Goal: Task Accomplishment & Management: Manage account settings

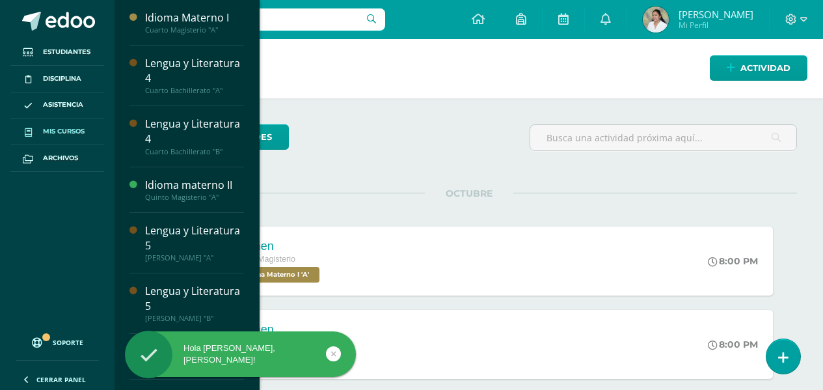
click at [56, 121] on link "Mis cursos" at bounding box center [57, 131] width 94 height 27
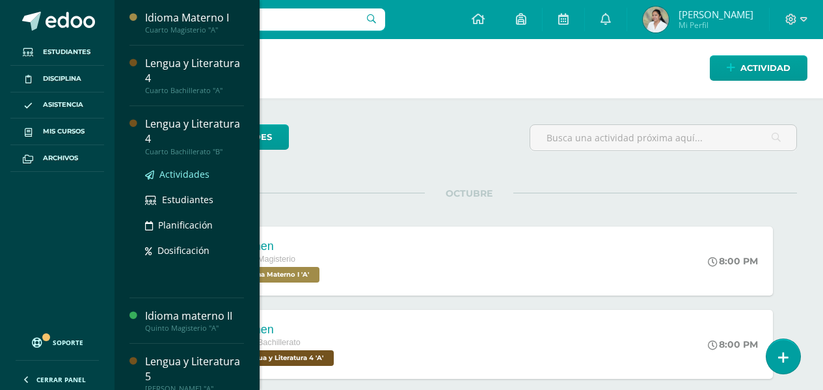
click at [187, 174] on span "Actividades" at bounding box center [184, 174] width 50 height 12
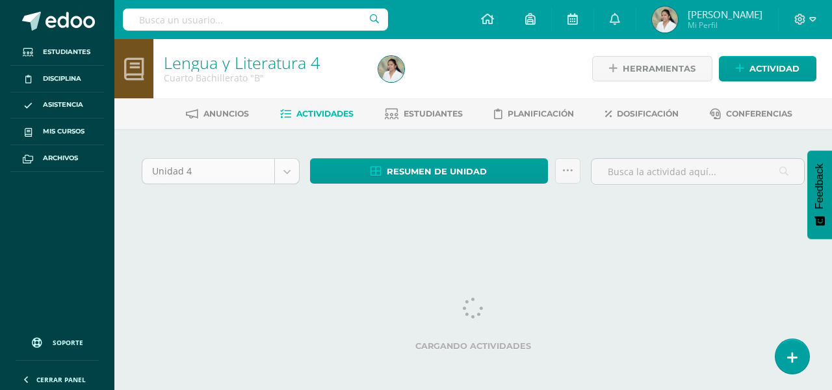
click at [295, 170] on body "Estudiantes Disciplina Asistencia Mis cursos Archivos Soporte Ayuda Reportar un…" at bounding box center [416, 123] width 832 height 246
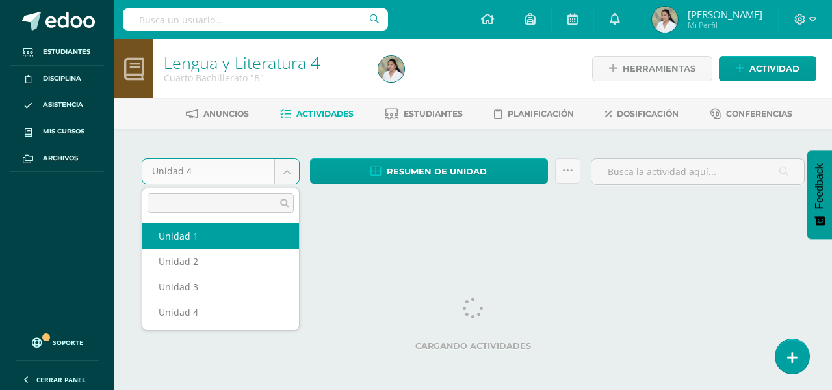
select select "Unidad 1"
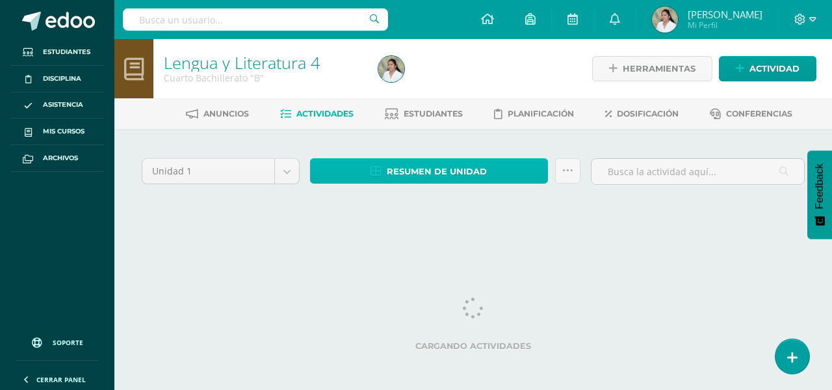
click at [451, 172] on span "Resumen de unidad" at bounding box center [437, 171] width 100 height 24
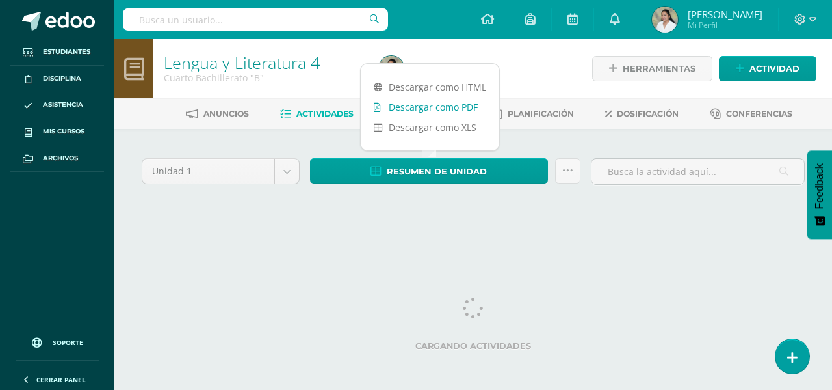
click at [449, 98] on link "Descargar como PDF" at bounding box center [430, 107] width 139 height 20
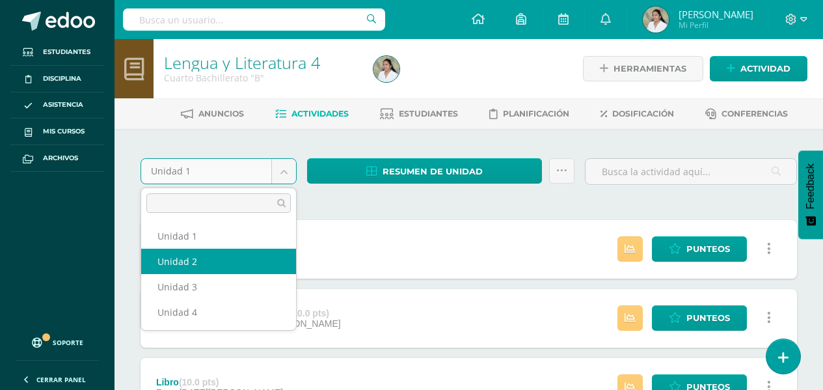
select select "Unidad 2"
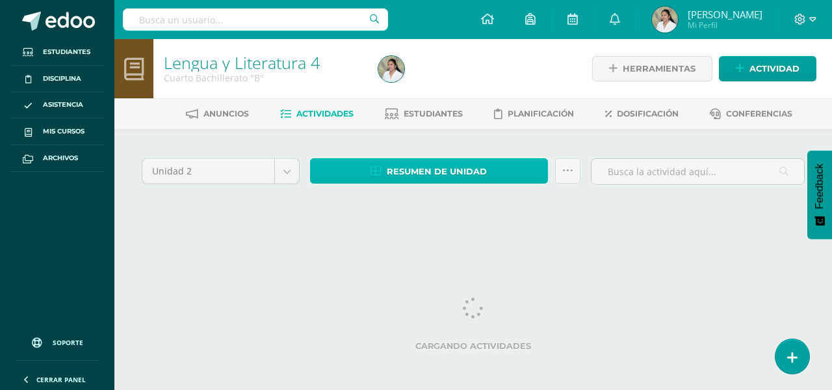
click at [489, 170] on link "Resumen de unidad" at bounding box center [429, 170] width 238 height 25
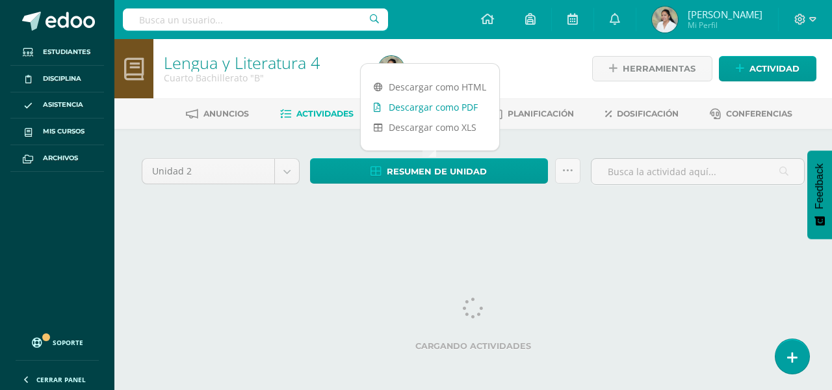
click at [470, 112] on link "Descargar como PDF" at bounding box center [430, 107] width 139 height 20
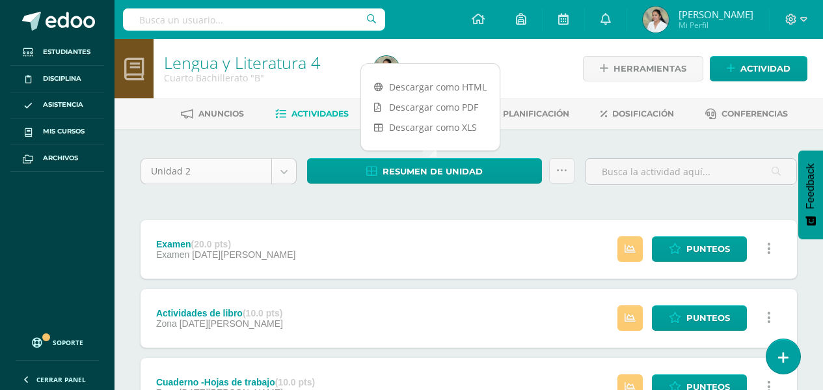
click at [297, 174] on div "Unidad 2 Unidad 1 Unidad 2 Unidad 3 Unidad 4" at bounding box center [218, 176] width 166 height 37
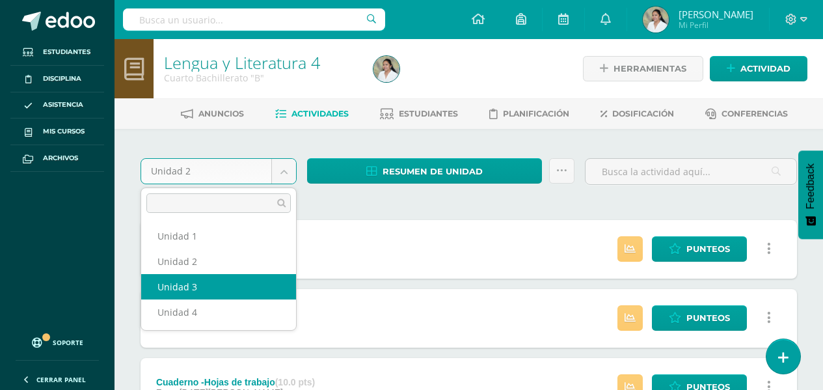
select select "Unidad 3"
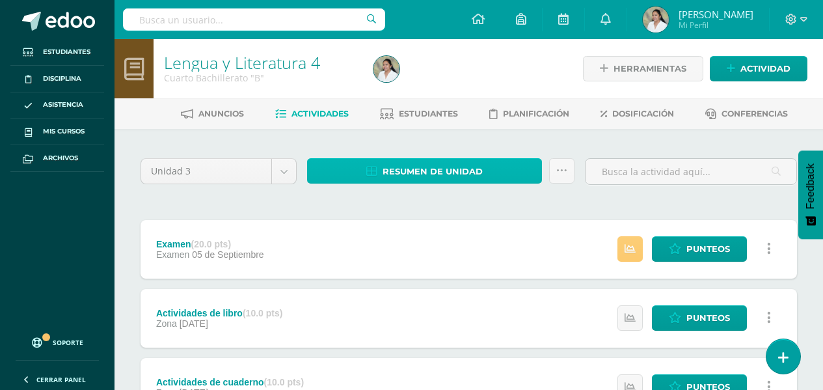
click at [389, 177] on span "Resumen de unidad" at bounding box center [432, 171] width 100 height 24
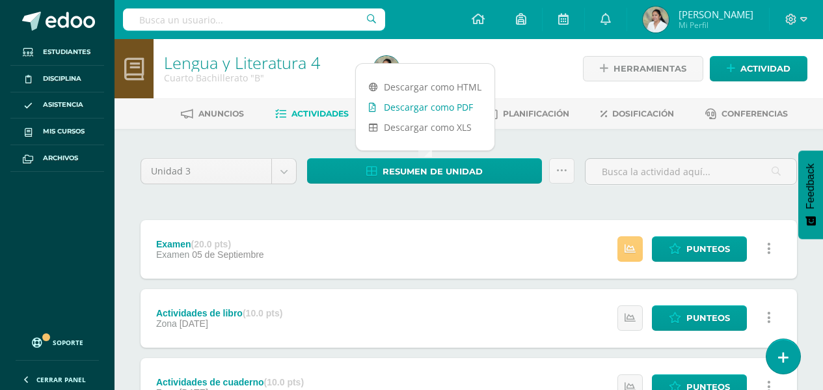
click at [427, 108] on link "Descargar como PDF" at bounding box center [425, 107] width 139 height 20
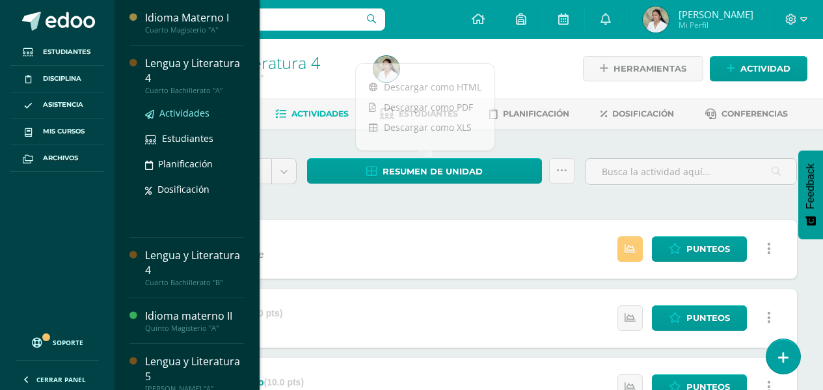
click at [195, 113] on span "Actividades" at bounding box center [184, 113] width 50 height 12
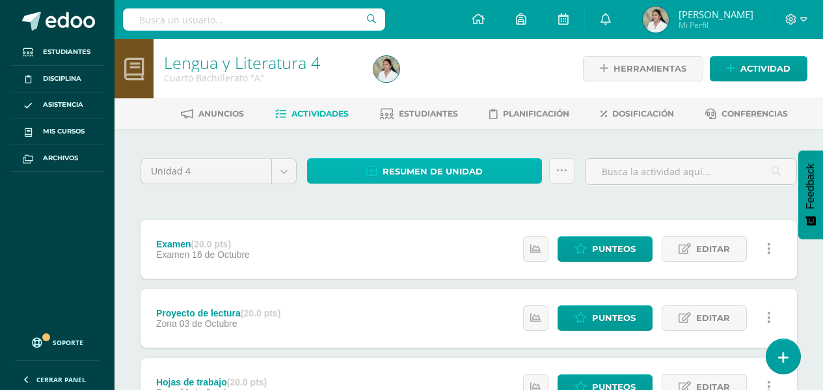
click at [498, 159] on link "Resumen de unidad" at bounding box center [424, 170] width 235 height 25
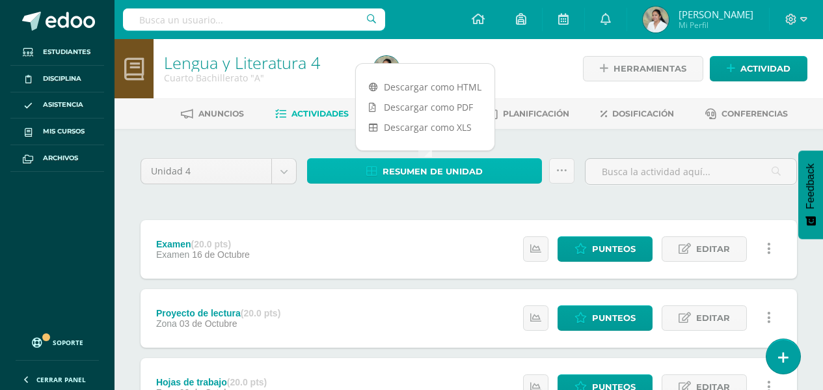
click at [479, 162] on span "Resumen de unidad" at bounding box center [432, 171] width 100 height 24
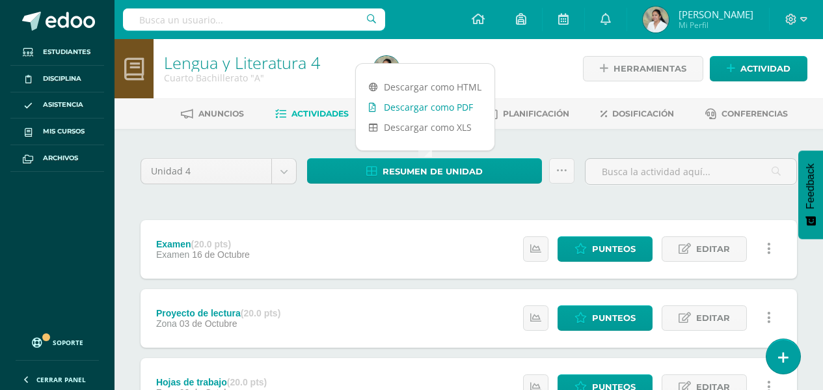
click at [446, 105] on link "Descargar como PDF" at bounding box center [425, 107] width 139 height 20
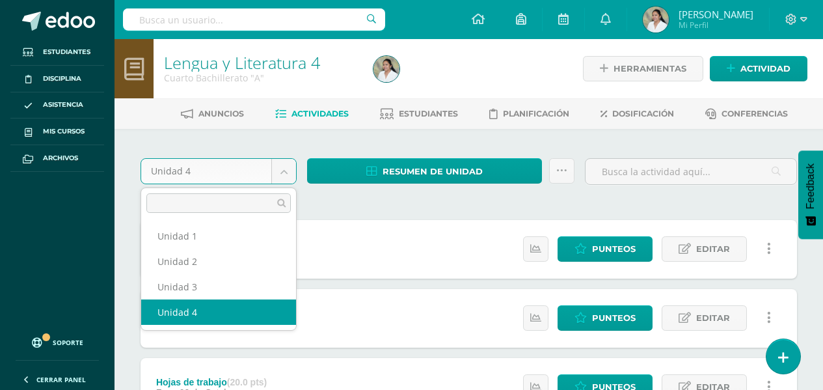
drag, startPoint x: 289, startPoint y: 164, endPoint x: 280, endPoint y: 170, distance: 10.7
click at [287, 164] on body "Estudiantes Disciplina Asistencia Mis cursos Archivos Soporte Ayuda Reportar un…" at bounding box center [411, 320] width 823 height 641
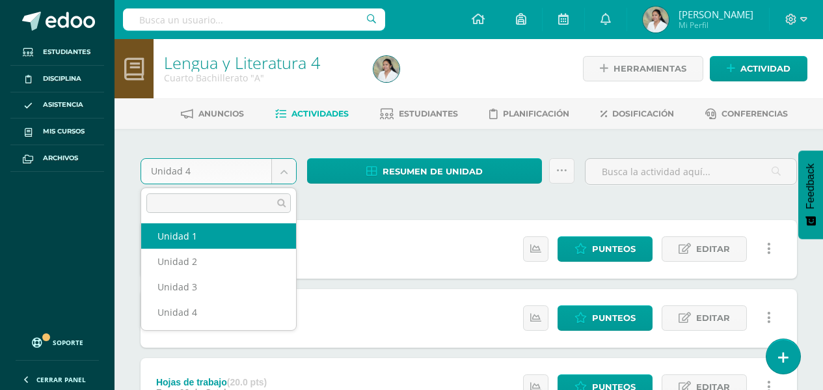
select select "Unidad 1"
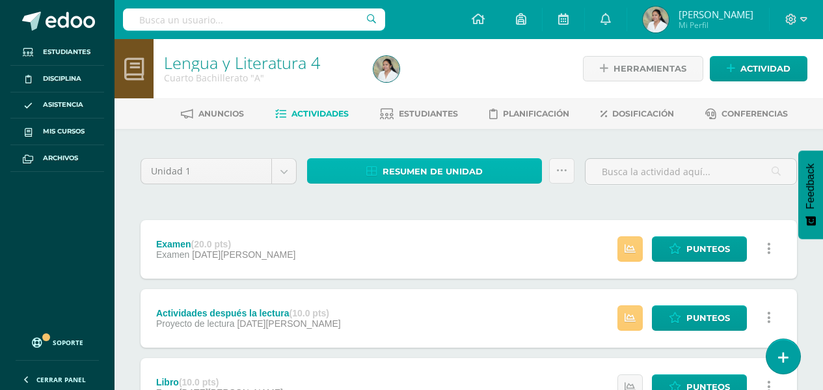
click at [457, 170] on span "Resumen de unidad" at bounding box center [432, 171] width 100 height 24
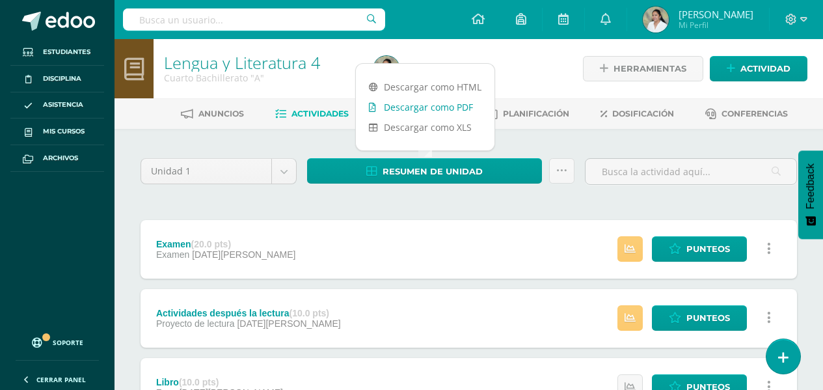
click at [442, 107] on link "Descargar como PDF" at bounding box center [425, 107] width 139 height 20
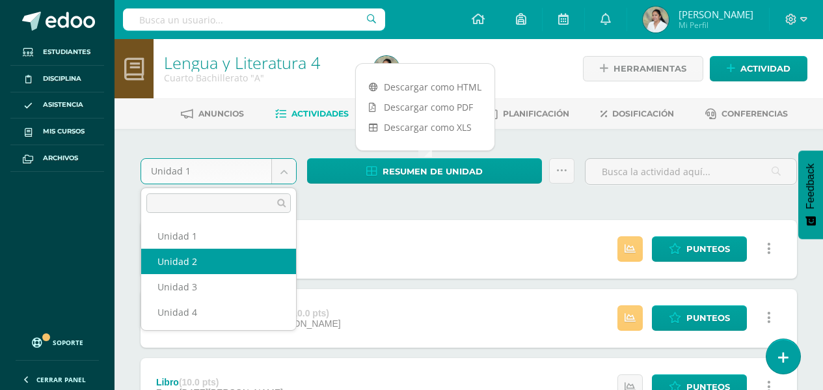
select select "Unidad 2"
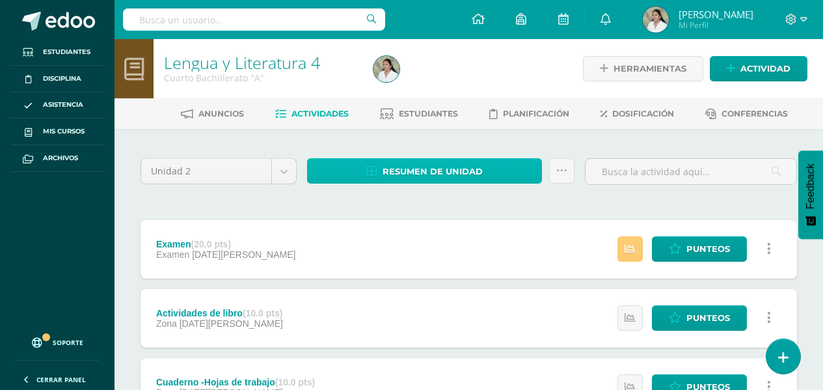
click at [414, 170] on span "Resumen de unidad" at bounding box center [432, 171] width 100 height 24
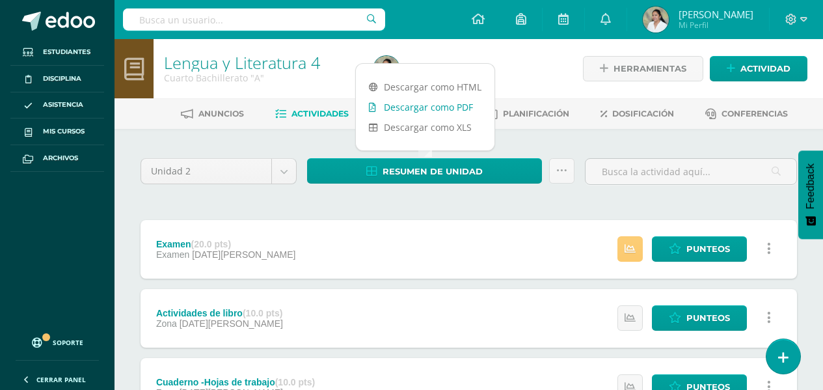
click at [456, 104] on link "Descargar como PDF" at bounding box center [425, 107] width 139 height 20
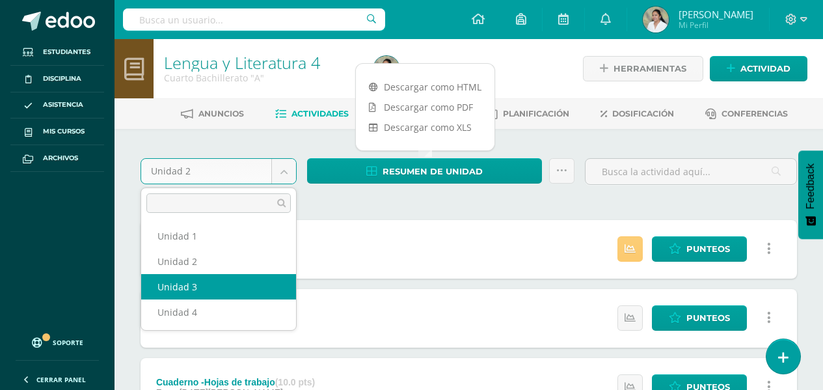
select select "Unidad 3"
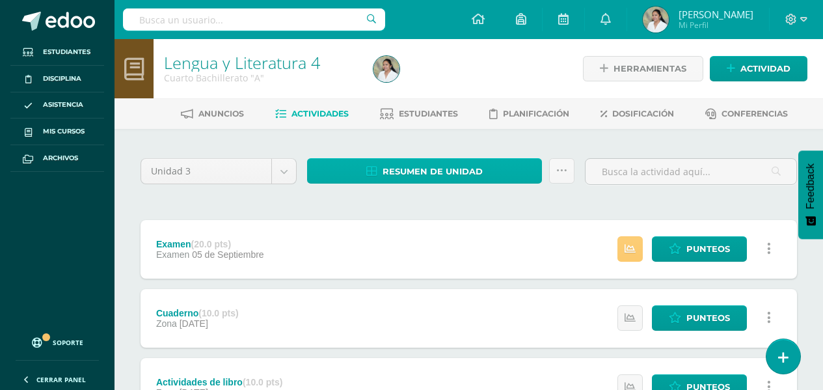
click at [434, 180] on div "Resumen de unidad Descargar como HTML Descargar como PDF Descargar como XLS Env…" at bounding box center [441, 176] width 278 height 37
click at [442, 171] on span "Resumen de unidad" at bounding box center [432, 171] width 100 height 24
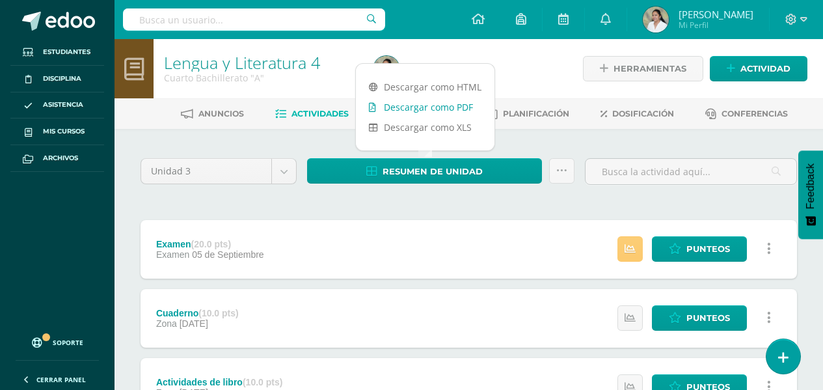
click at [471, 107] on link "Descargar como PDF" at bounding box center [425, 107] width 139 height 20
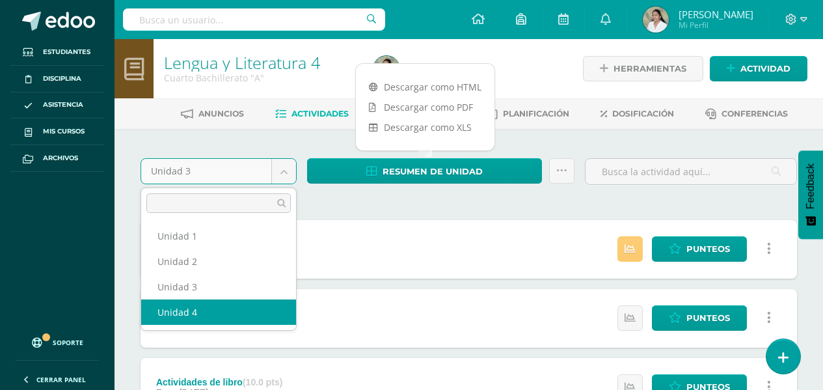
select select "Unidad 4"
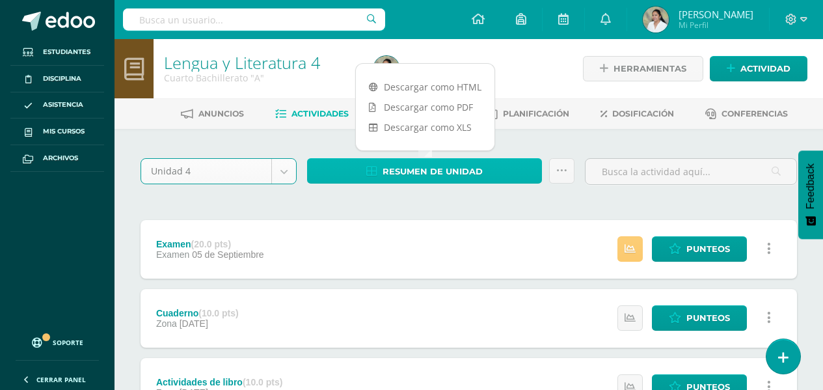
click at [466, 170] on span "Resumen de unidad" at bounding box center [432, 171] width 100 height 24
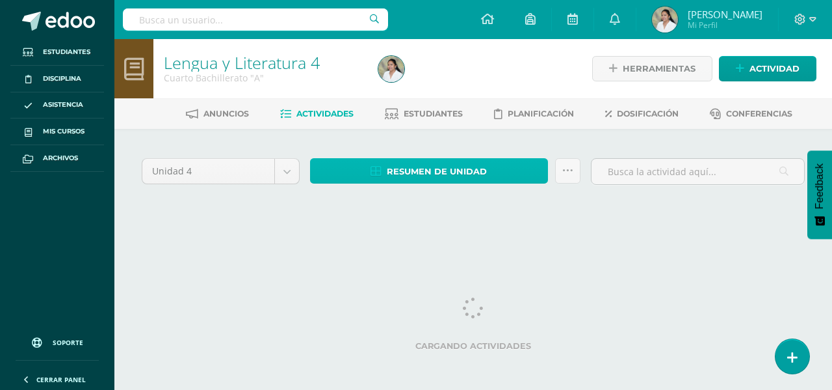
click at [469, 170] on span "Resumen de unidad" at bounding box center [437, 171] width 100 height 24
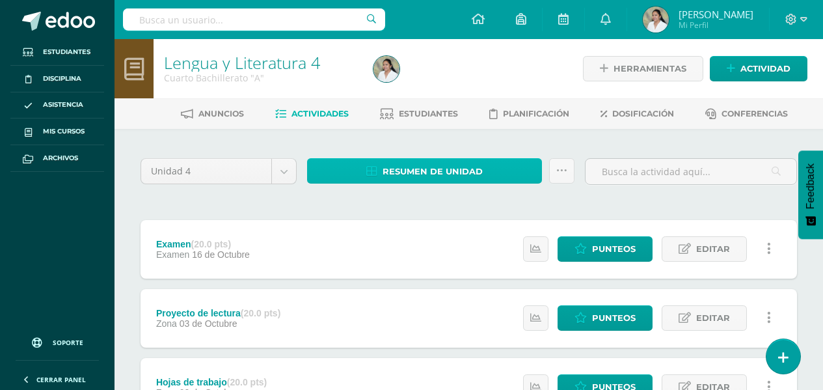
click at [469, 170] on span "Resumen de unidad" at bounding box center [432, 171] width 100 height 24
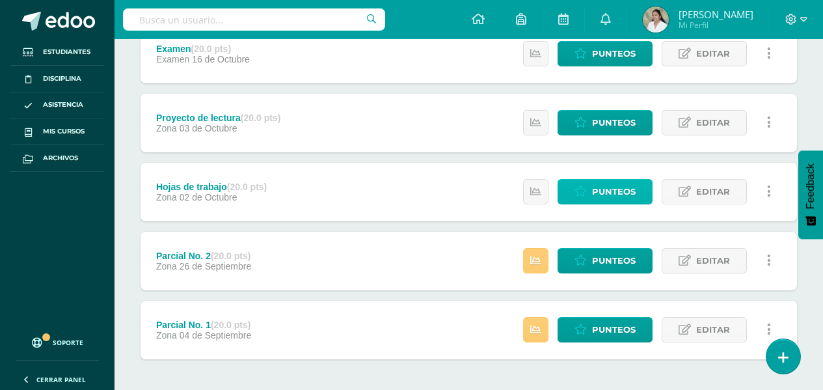
click at [598, 198] on span "Punteos" at bounding box center [614, 192] width 44 height 24
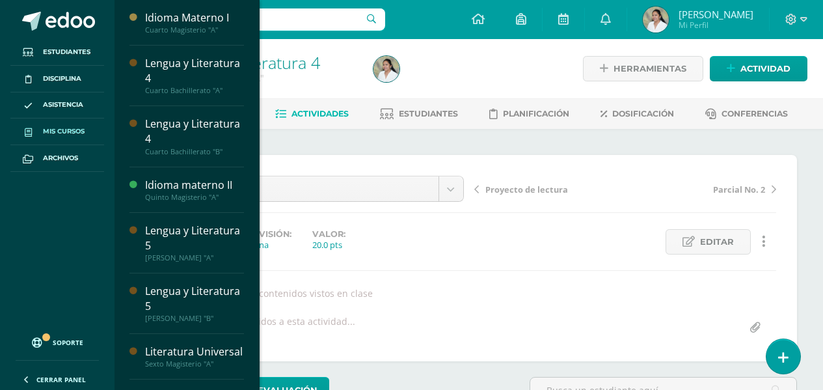
click at [76, 133] on span "Mis cursos" at bounding box center [64, 131] width 42 height 10
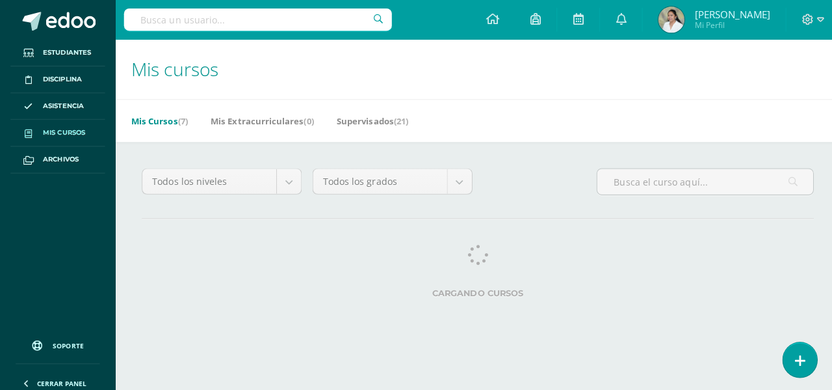
click at [197, 178] on body "Estudiantes Disciplina Asistencia Mis cursos Archivos Soporte Ayuda Reportar un…" at bounding box center [416, 163] width 832 height 326
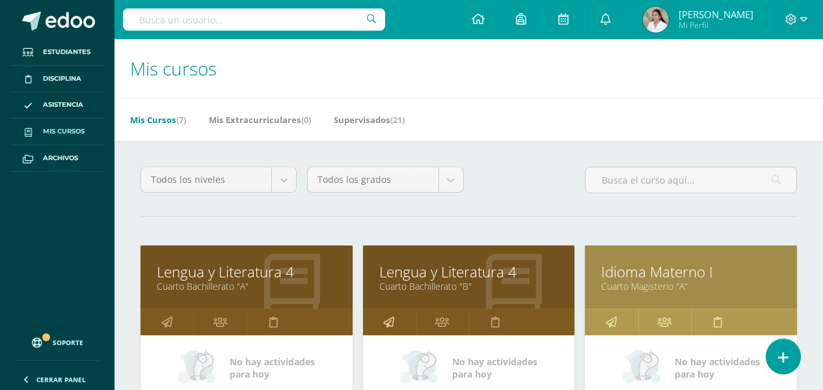
click at [382, 323] on link at bounding box center [389, 322] width 53 height 26
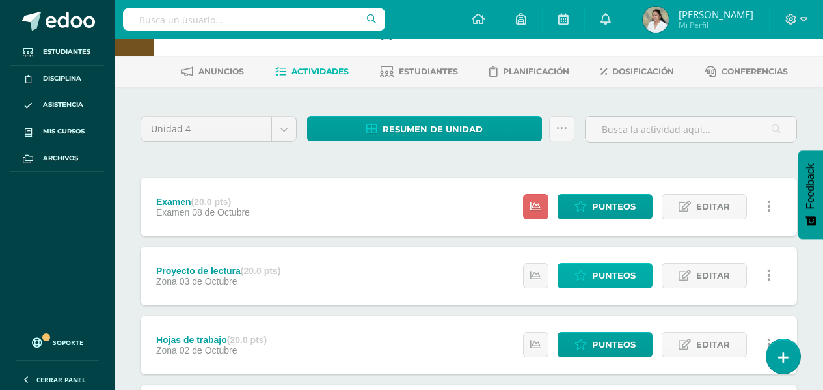
scroll to position [65, 0]
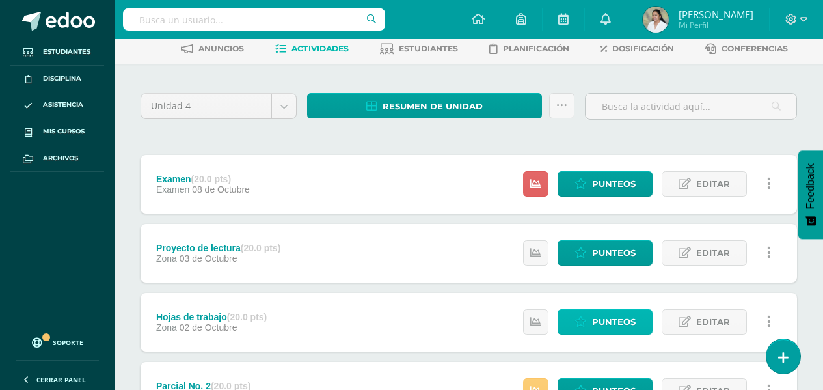
click at [614, 319] on span "Punteos" at bounding box center [614, 322] width 44 height 24
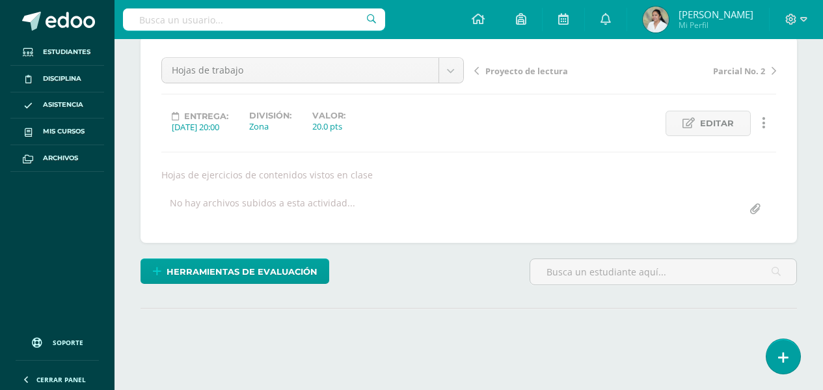
scroll to position [211, 0]
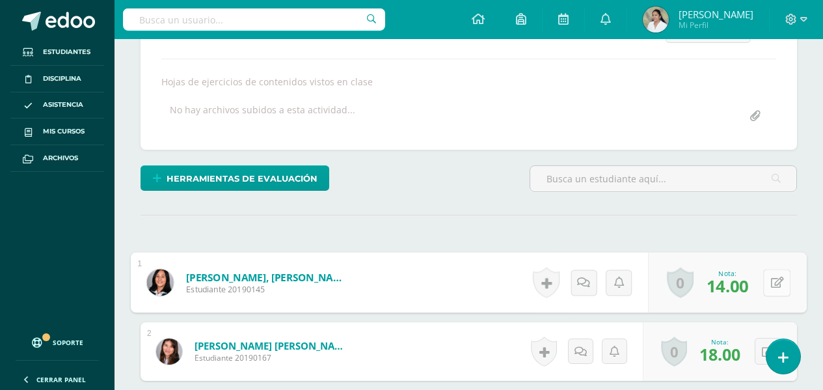
click at [777, 291] on button at bounding box center [776, 282] width 27 height 27
click at [743, 285] on icon at bounding box center [742, 285] width 12 height 11
type input "0"
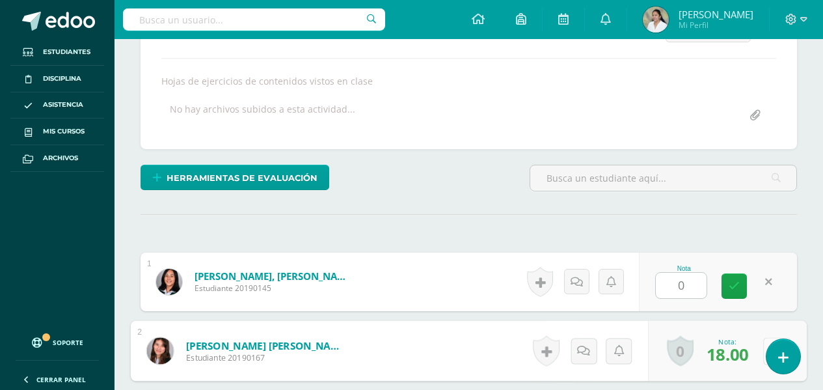
click at [765, 348] on button at bounding box center [776, 350] width 27 height 27
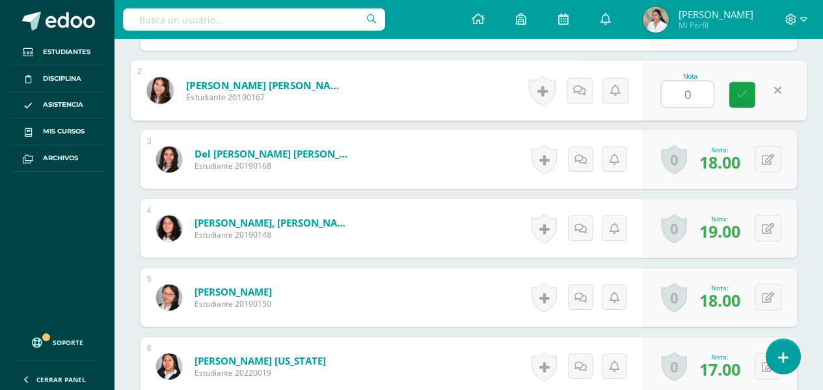
type input "0"
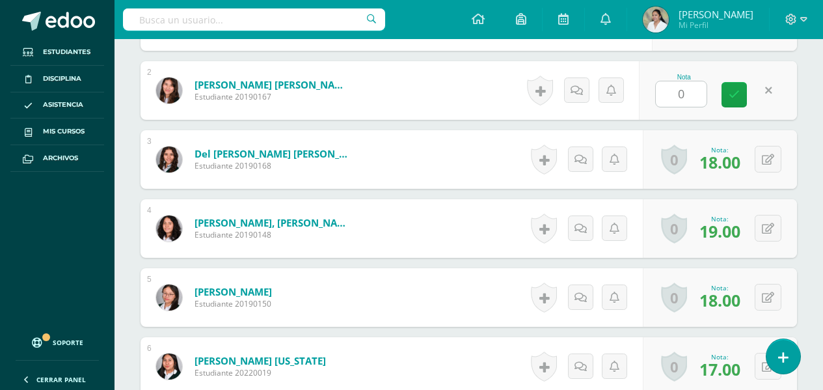
click at [782, 161] on div "0 [GEOGRAPHIC_DATA] Logros obtenidos Aún no hay logros agregados Nota: 18.00" at bounding box center [720, 159] width 154 height 59
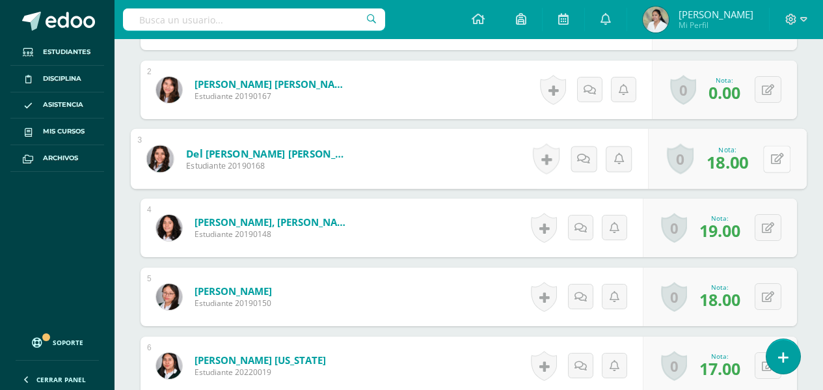
click at [775, 162] on button at bounding box center [776, 158] width 27 height 27
click at [764, 226] on button at bounding box center [767, 227] width 27 height 27
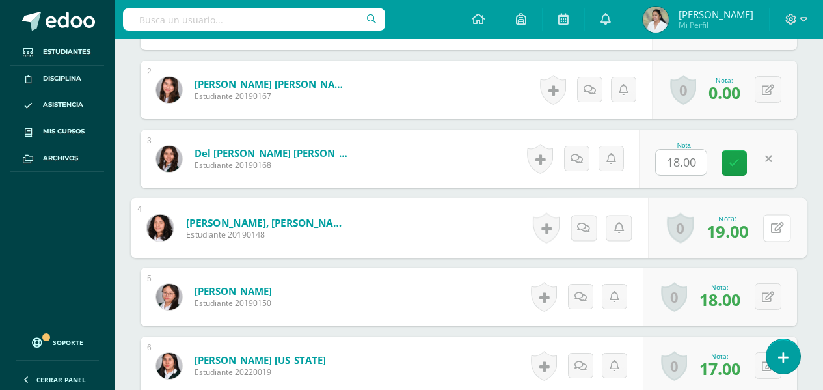
scroll to position [473, 0]
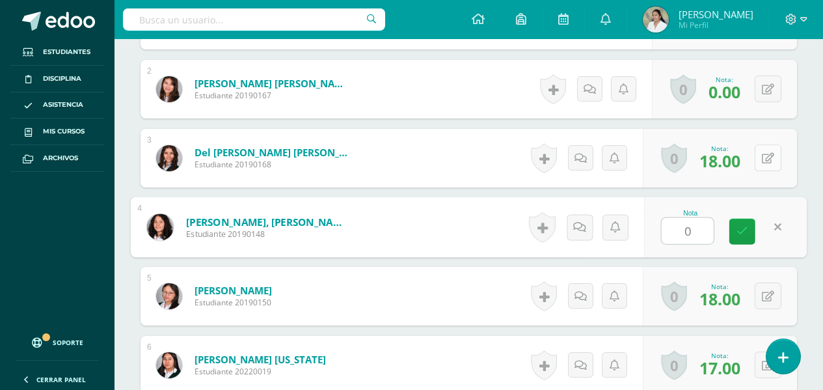
type input "0"
drag, startPoint x: 780, startPoint y: 160, endPoint x: 773, endPoint y: 160, distance: 7.2
click at [778, 159] on button at bounding box center [767, 157] width 27 height 27
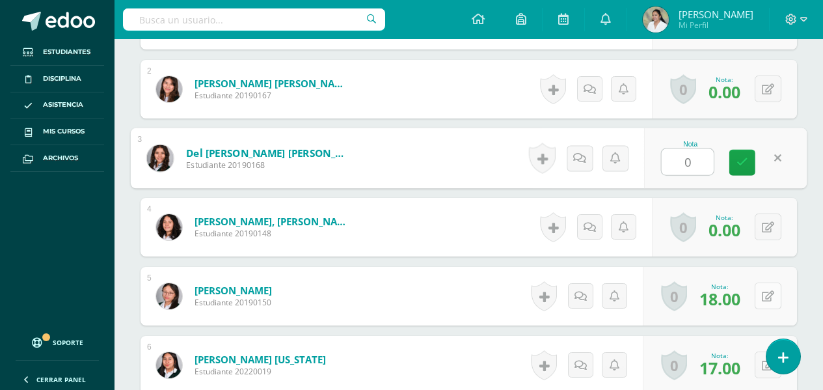
type input "0"
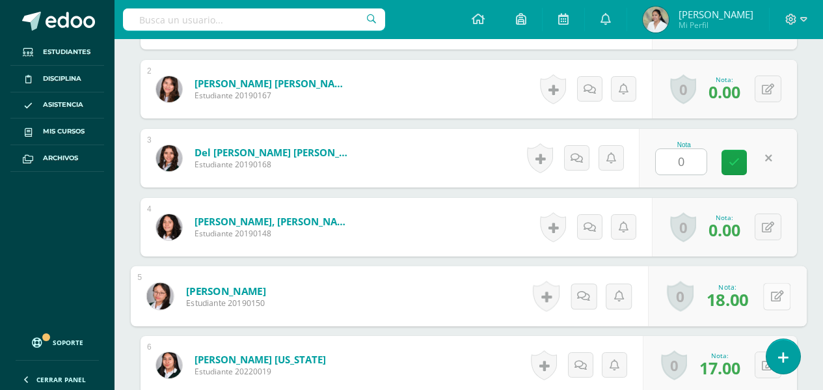
click at [773, 297] on icon at bounding box center [777, 295] width 13 height 11
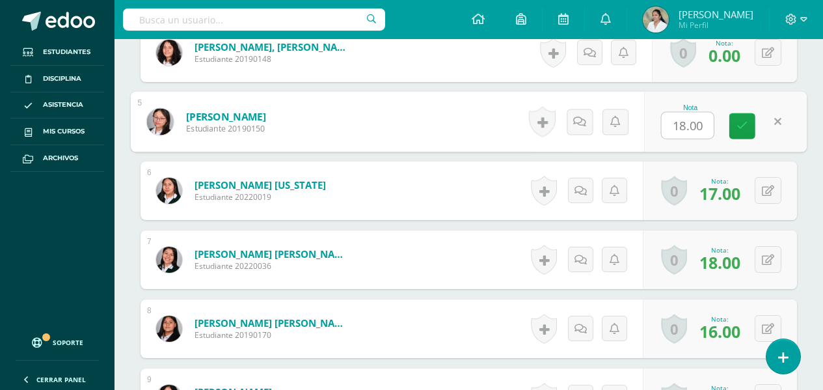
scroll to position [669, 0]
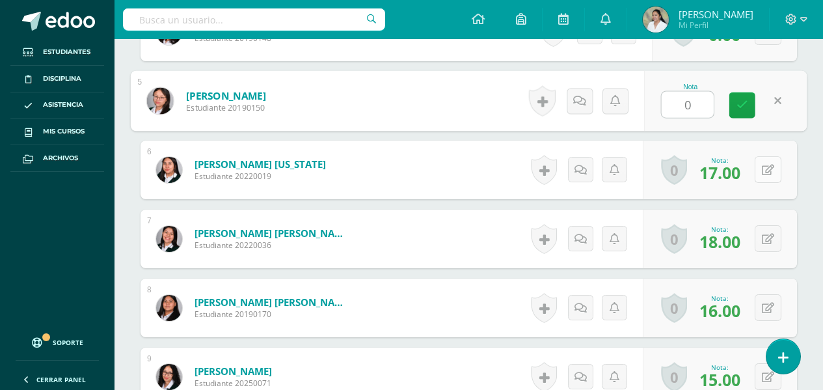
type input "0"
click at [764, 172] on button at bounding box center [767, 169] width 27 height 27
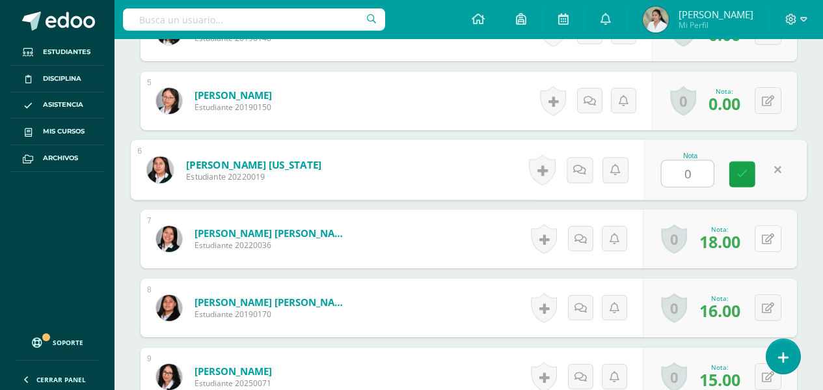
type input "0"
click at [764, 238] on button at bounding box center [767, 238] width 27 height 27
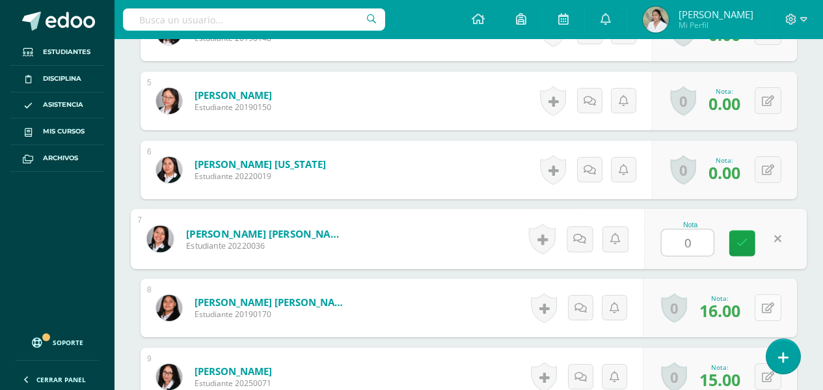
type input "0"
click at [764, 311] on button at bounding box center [767, 307] width 27 height 27
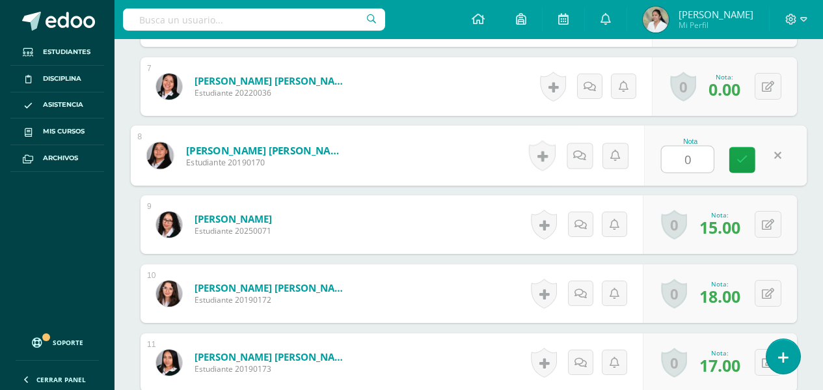
scroll to position [864, 0]
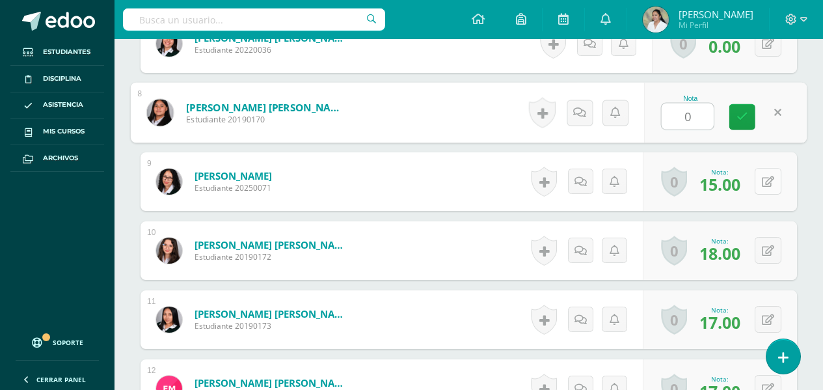
type input "0"
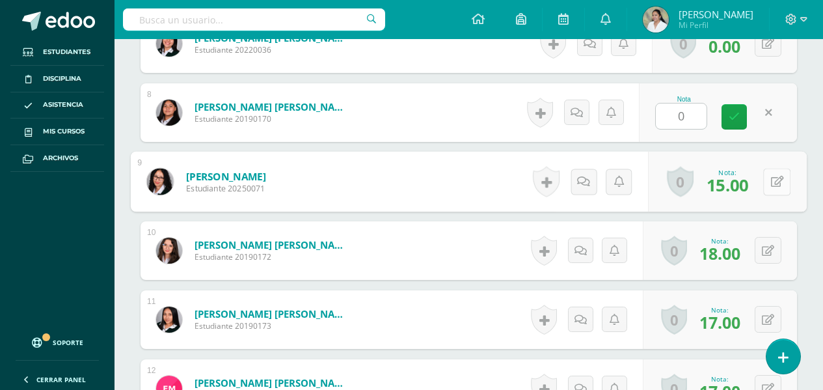
click at [767, 172] on button at bounding box center [776, 181] width 27 height 27
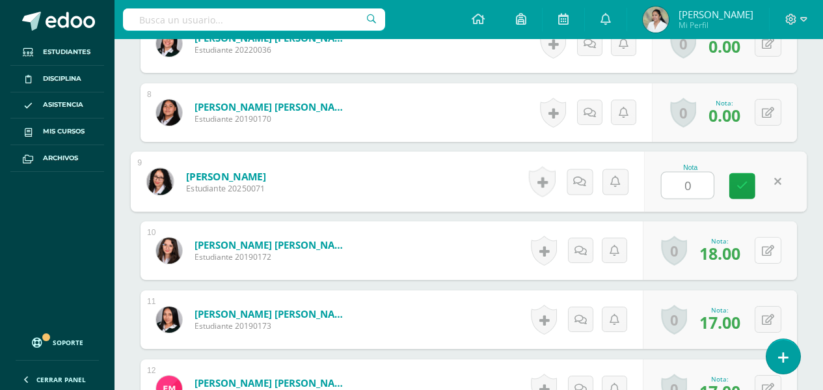
type input "0"
click at [769, 256] on button at bounding box center [767, 250] width 27 height 27
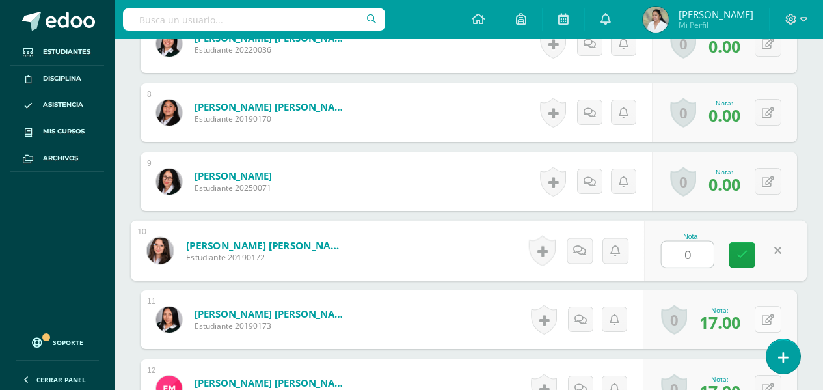
type input "0"
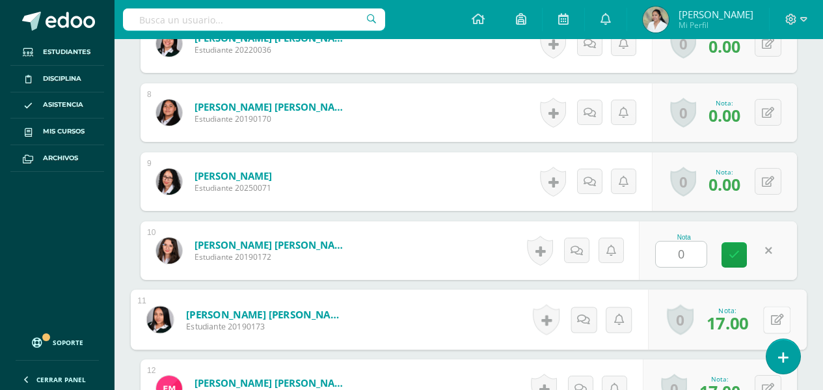
click at [762, 315] on div "0 [GEOGRAPHIC_DATA] Logros obtenidos Aún no hay logros agregados Nota: 17.00" at bounding box center [727, 319] width 159 height 60
click at [775, 317] on icon at bounding box center [777, 318] width 13 height 11
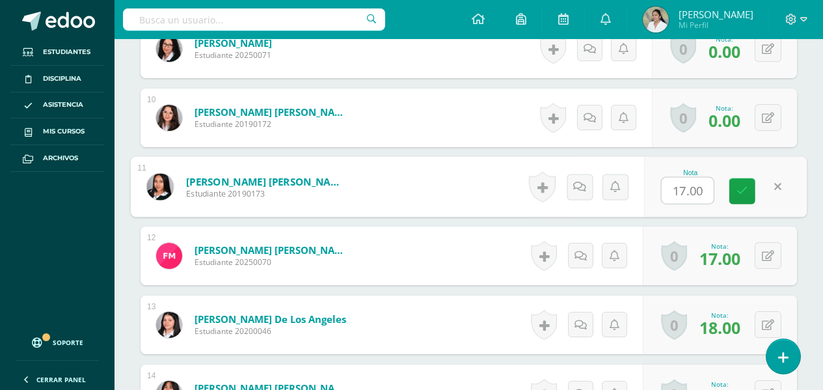
scroll to position [1124, 0]
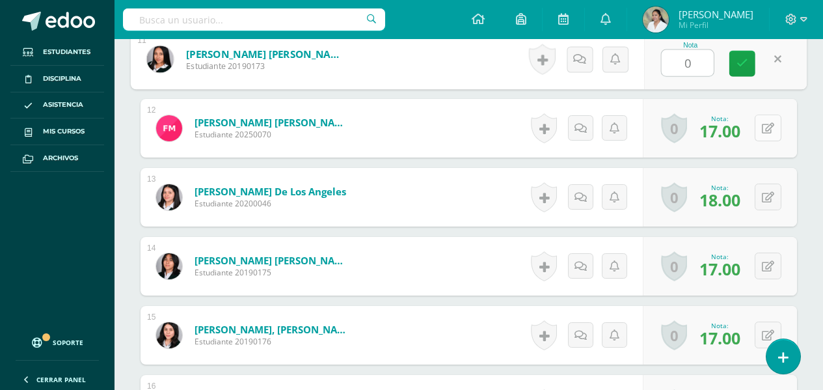
type input "0"
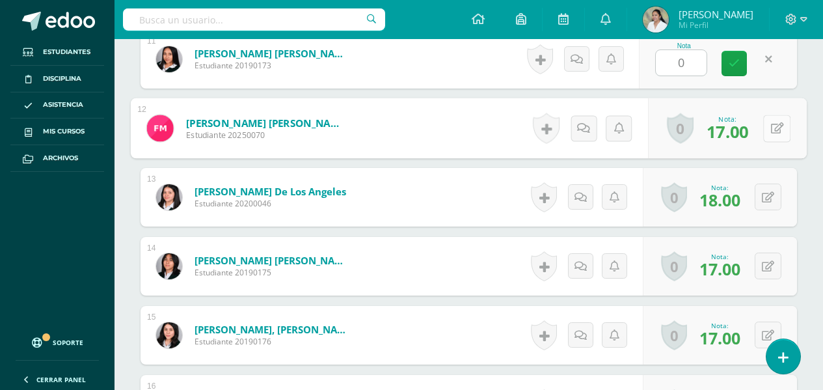
click at [767, 130] on button at bounding box center [776, 127] width 27 height 27
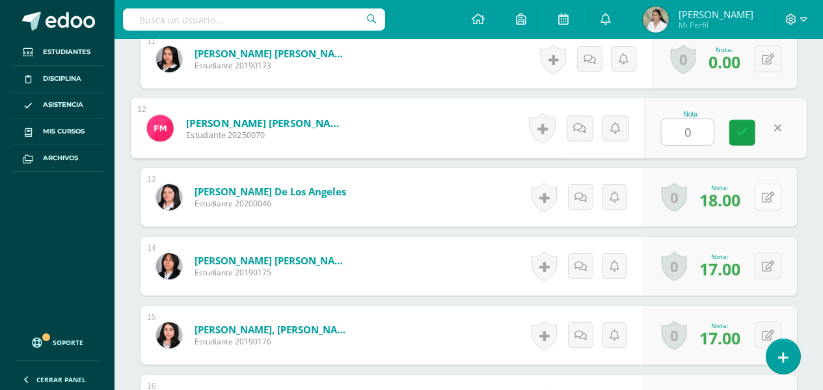
type input "0"
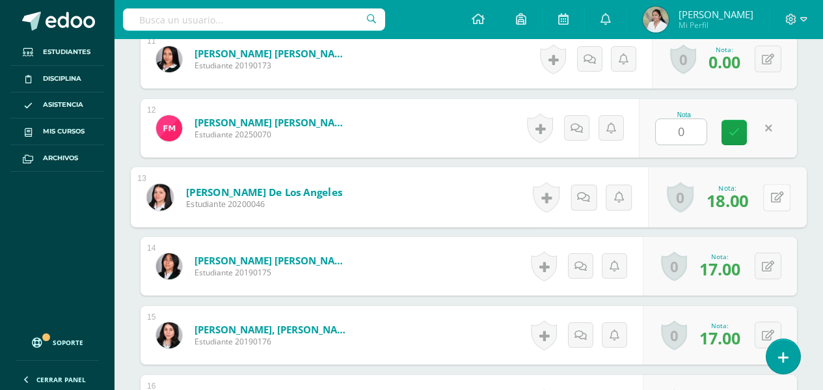
click at [763, 197] on button at bounding box center [776, 196] width 27 height 27
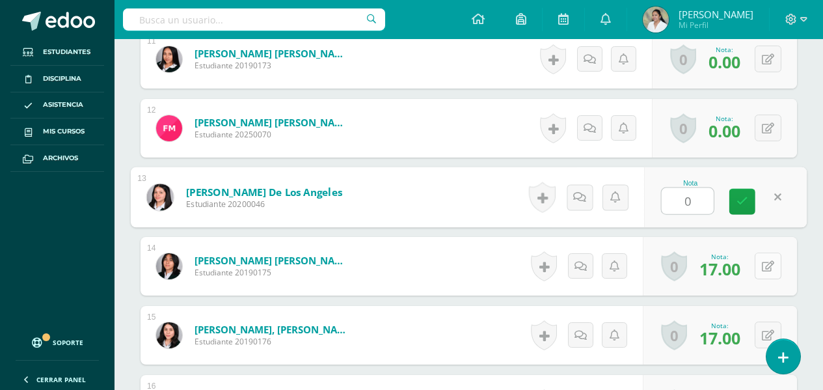
type input "0"
click at [771, 258] on button at bounding box center [767, 265] width 27 height 27
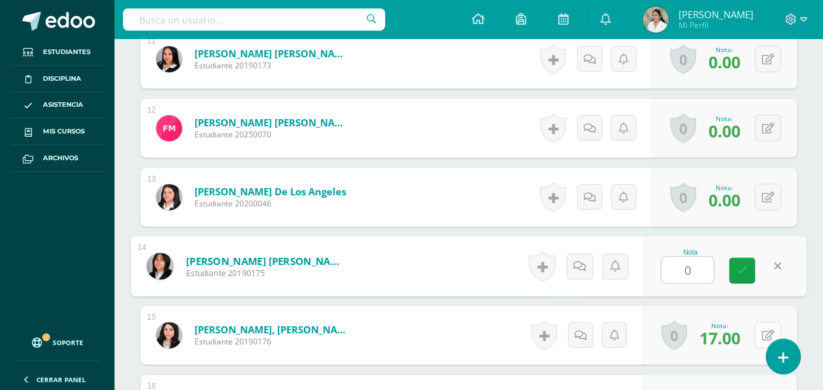
type input "0"
click at [777, 335] on button at bounding box center [767, 334] width 27 height 27
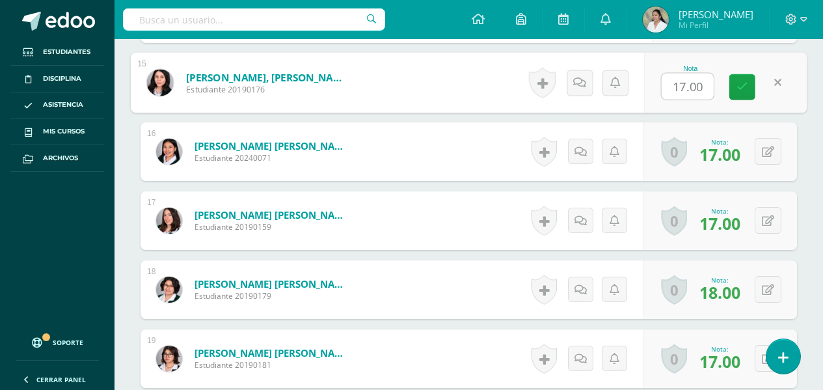
scroll to position [1384, 0]
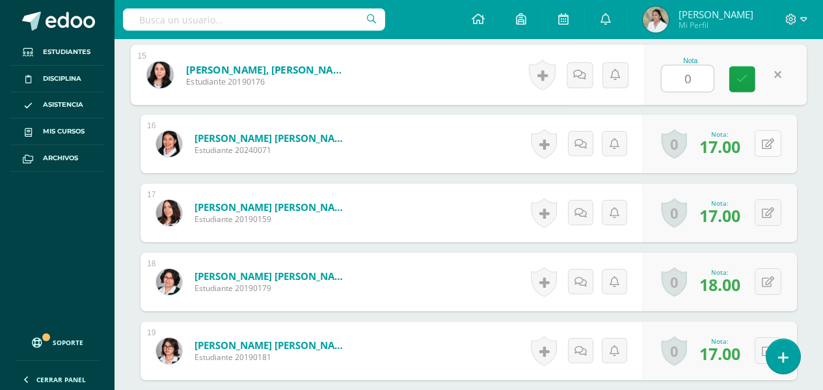
type input "0"
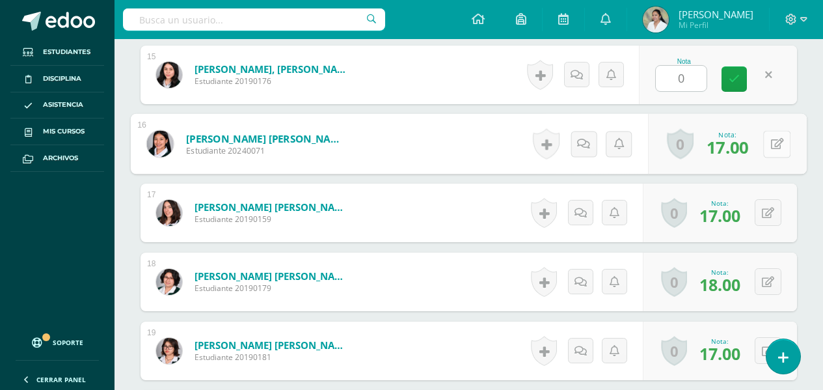
click at [769, 139] on button at bounding box center [776, 143] width 27 height 27
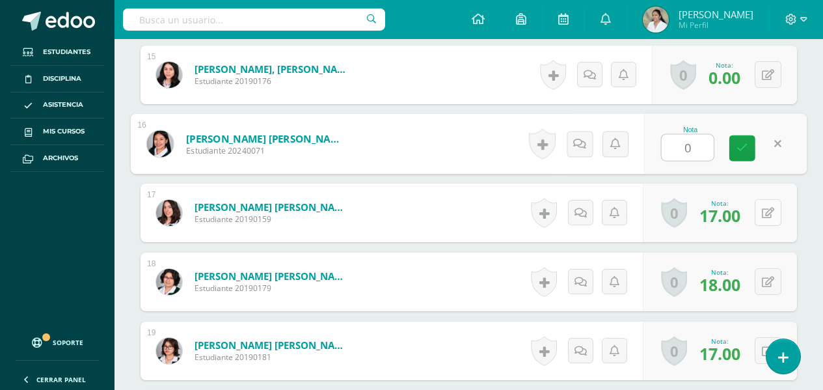
type input "0"
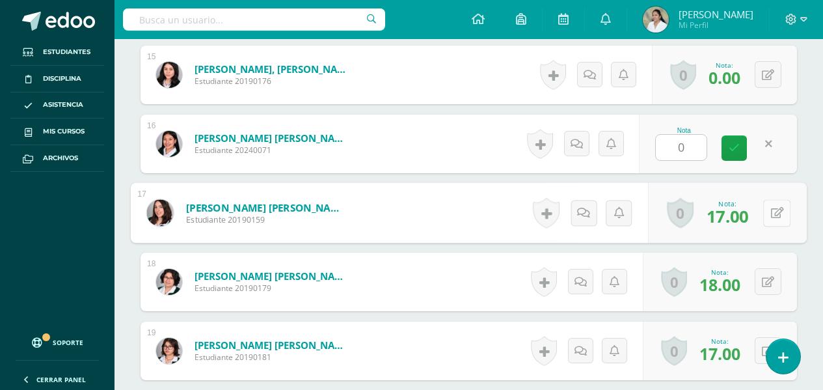
click at [772, 219] on button at bounding box center [776, 212] width 27 height 27
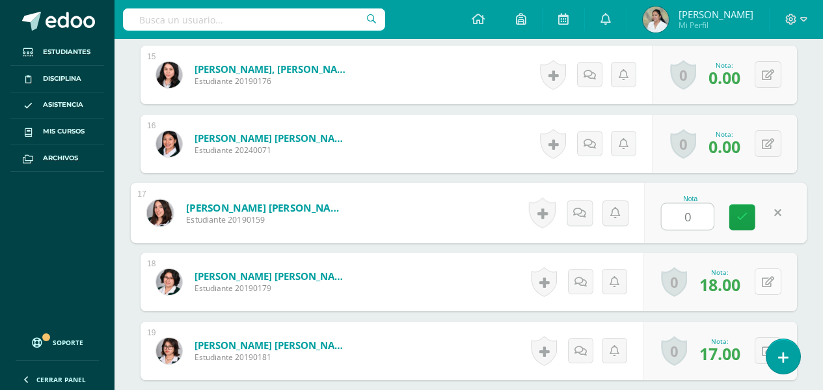
type input "0"
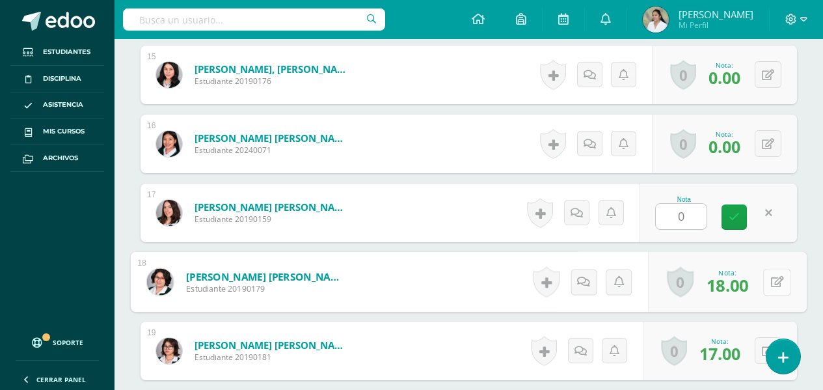
click at [771, 278] on icon at bounding box center [777, 281] width 13 height 11
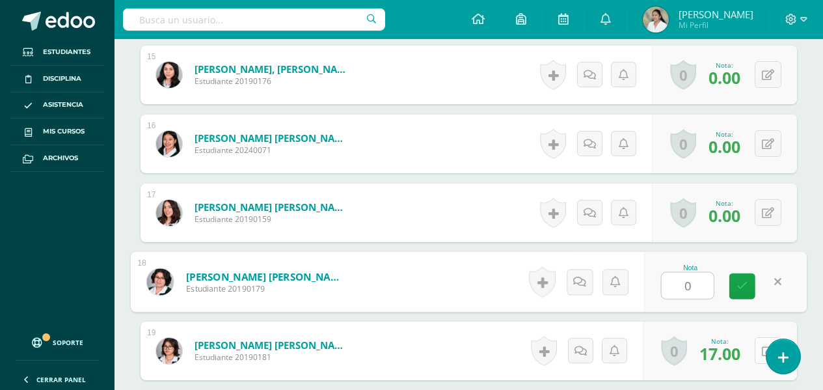
type input "0"
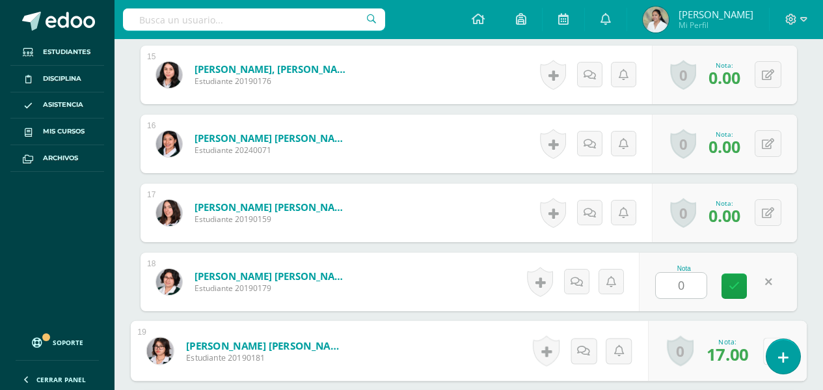
click at [757, 351] on div "0 [GEOGRAPHIC_DATA] Logros obtenidos Aún no hay logros agregados Nota: 17.00" at bounding box center [727, 351] width 159 height 60
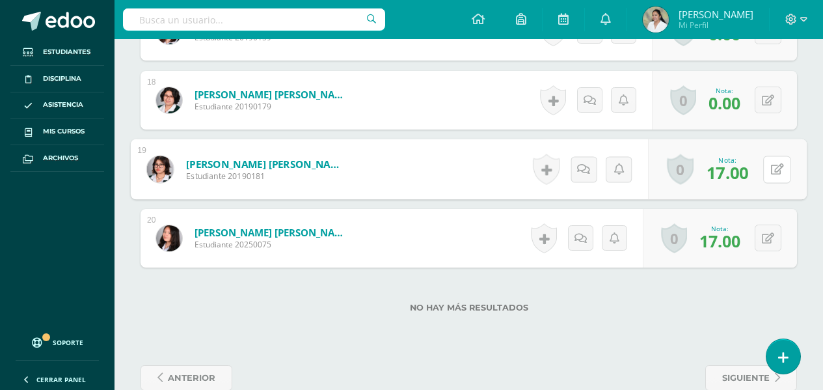
scroll to position [1592, 0]
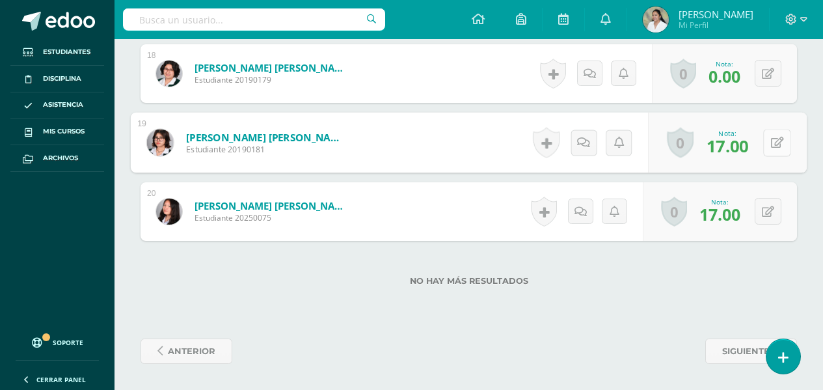
click at [773, 144] on icon at bounding box center [777, 142] width 13 height 11
type input "0"
click at [769, 213] on button at bounding box center [767, 211] width 27 height 27
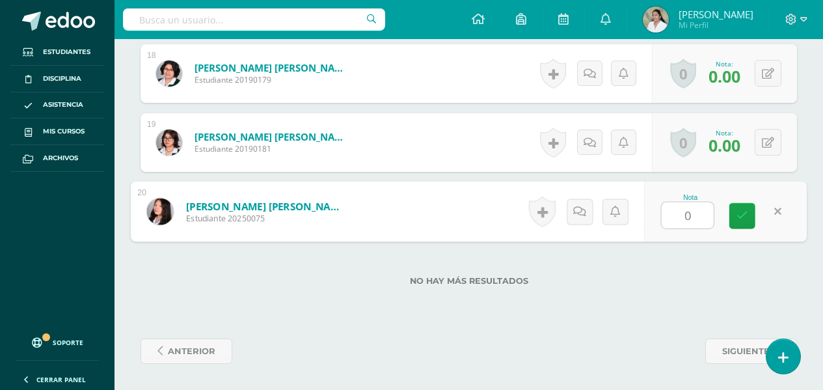
type input "0"
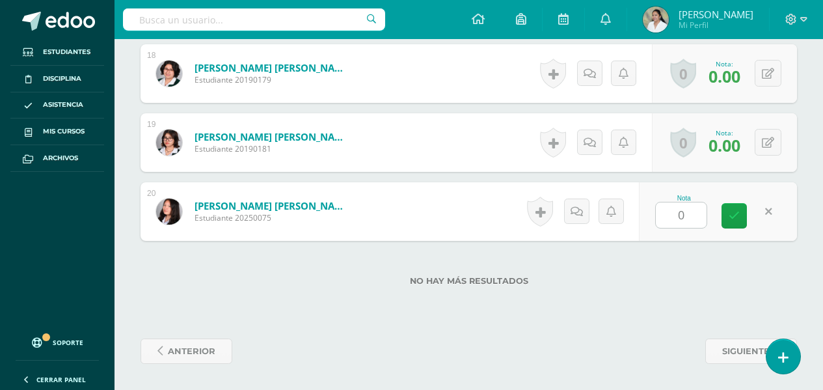
click at [710, 273] on div "No hay más resultados" at bounding box center [468, 271] width 656 height 60
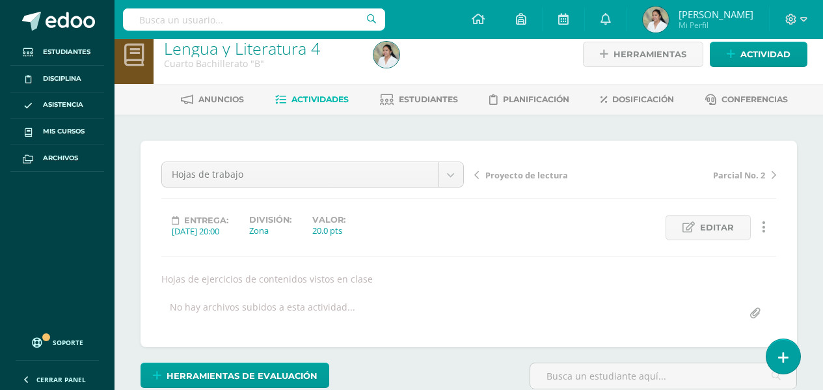
scroll to position [0, 0]
